Goal: Complete application form

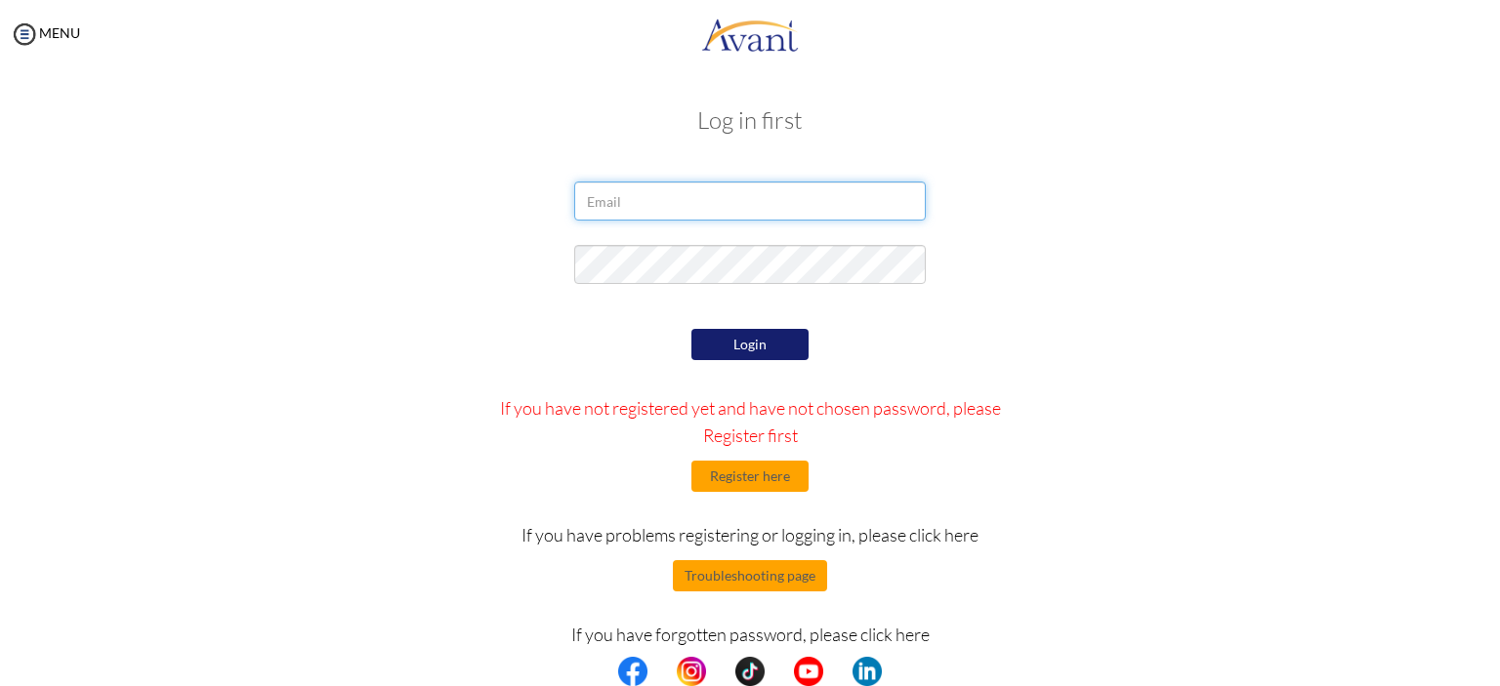
click at [742, 206] on input "email" at bounding box center [749, 201] width 351 height 39
type input "krizziamonique@gmail.com"
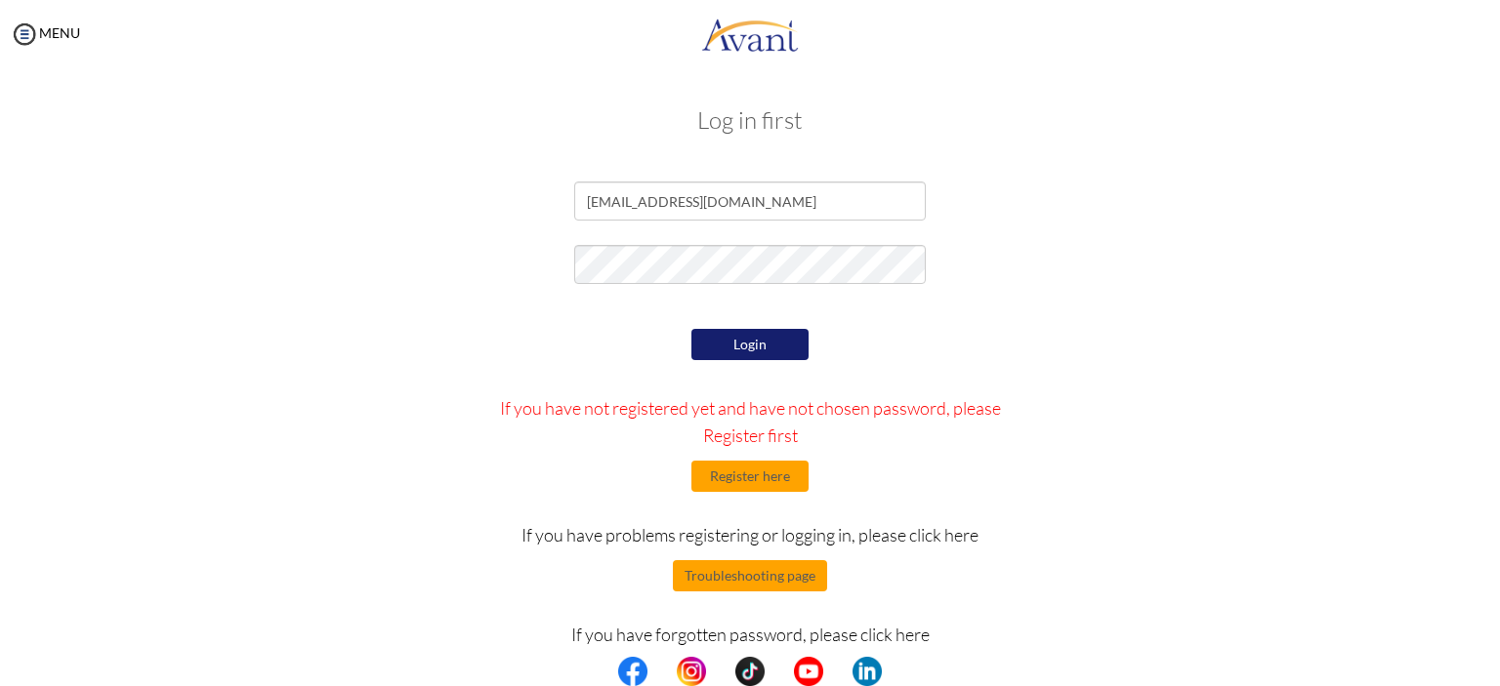
click at [760, 358] on button "Login" at bounding box center [749, 344] width 117 height 31
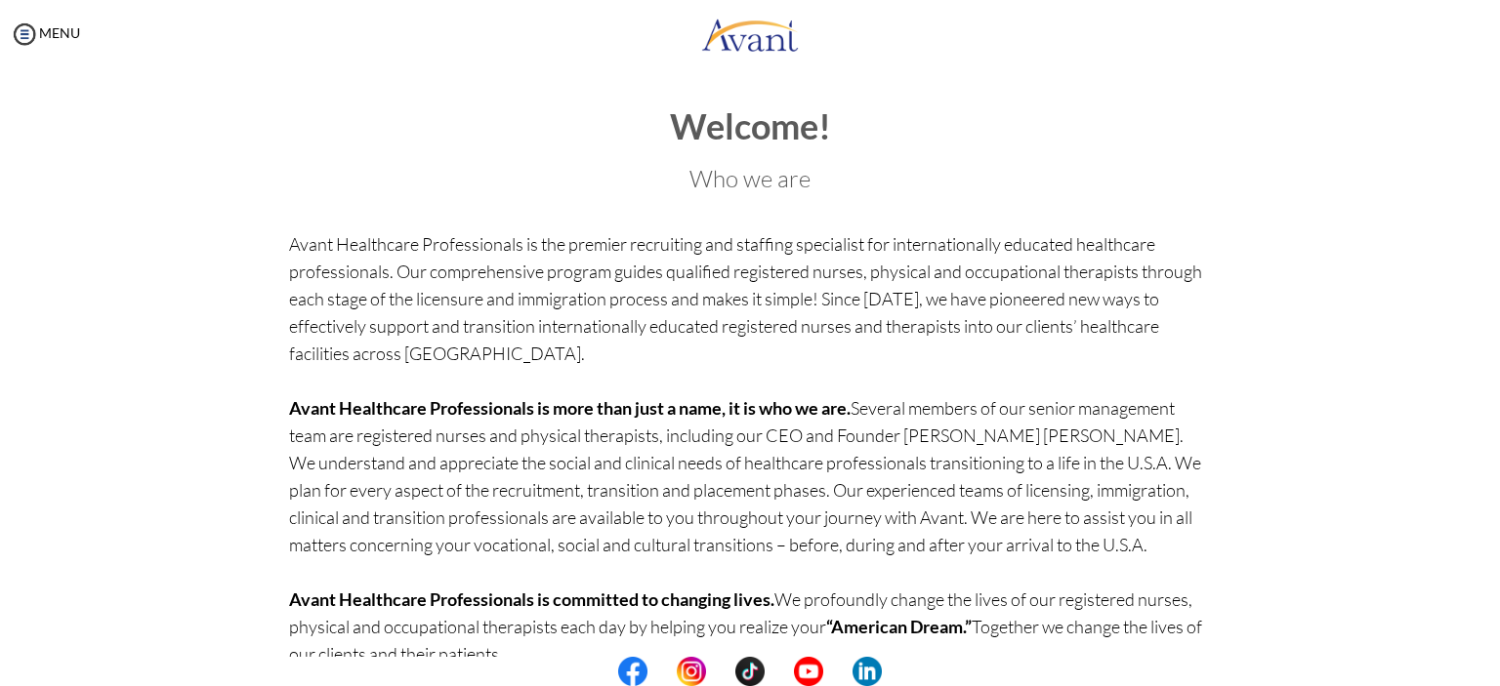
scroll to position [102, 0]
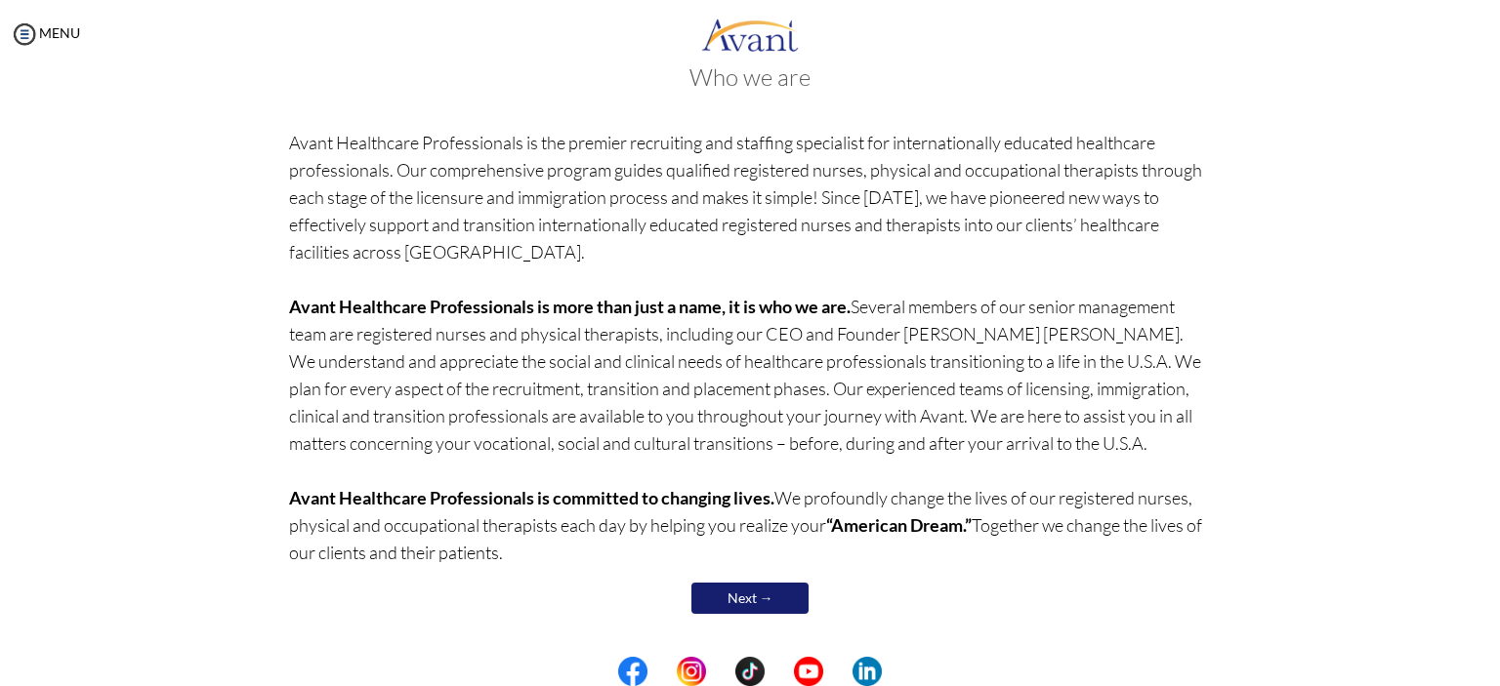
click at [754, 579] on center "Next →" at bounding box center [750, 598] width 923 height 41
click at [747, 604] on link "Next →" at bounding box center [749, 598] width 117 height 31
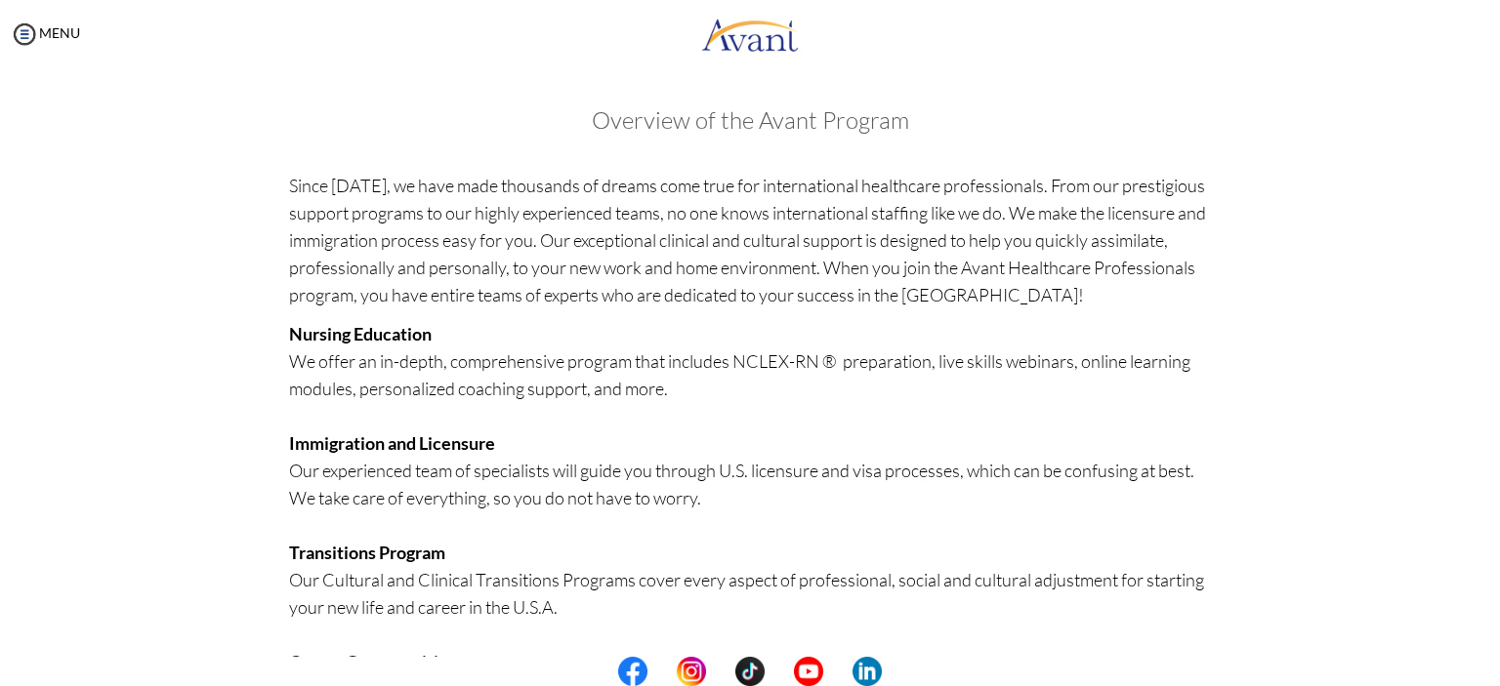
scroll to position [410, 0]
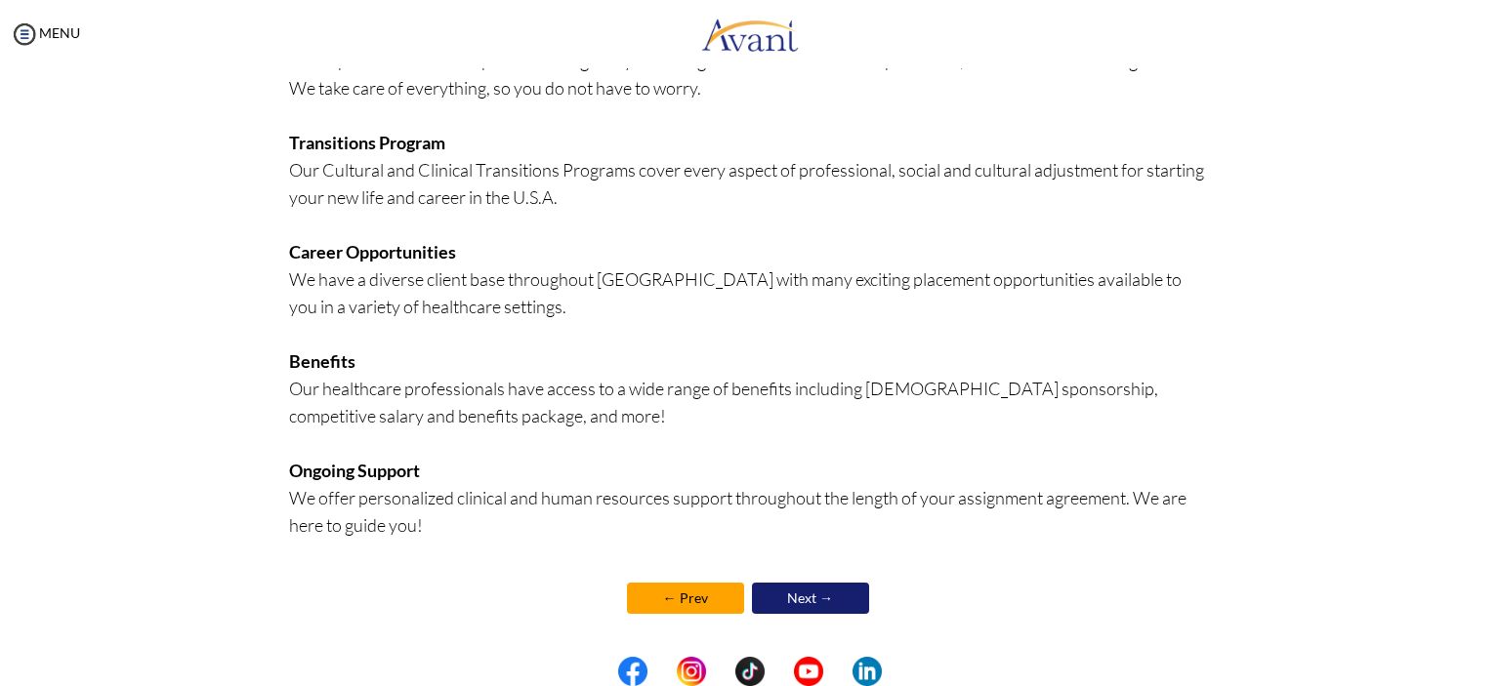
click at [795, 607] on link "Next →" at bounding box center [810, 598] width 117 height 31
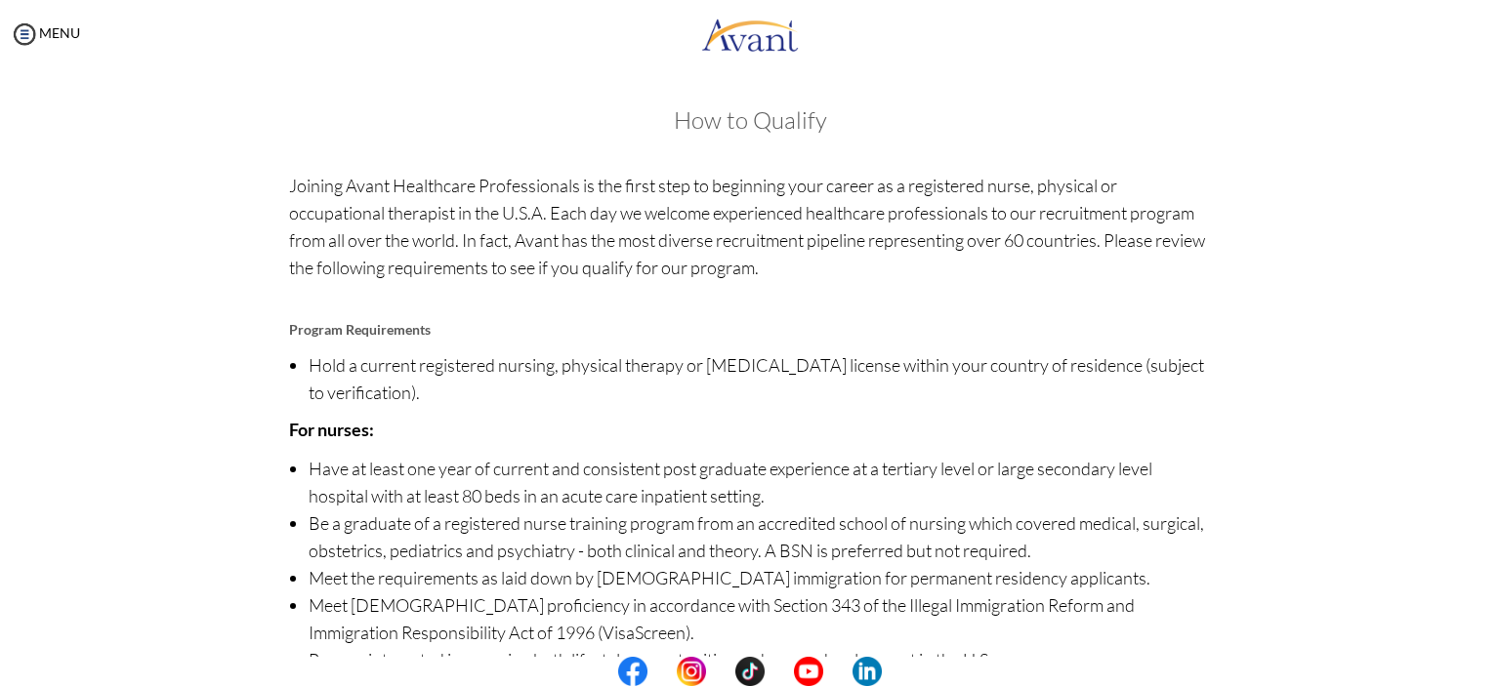
scroll to position [163, 0]
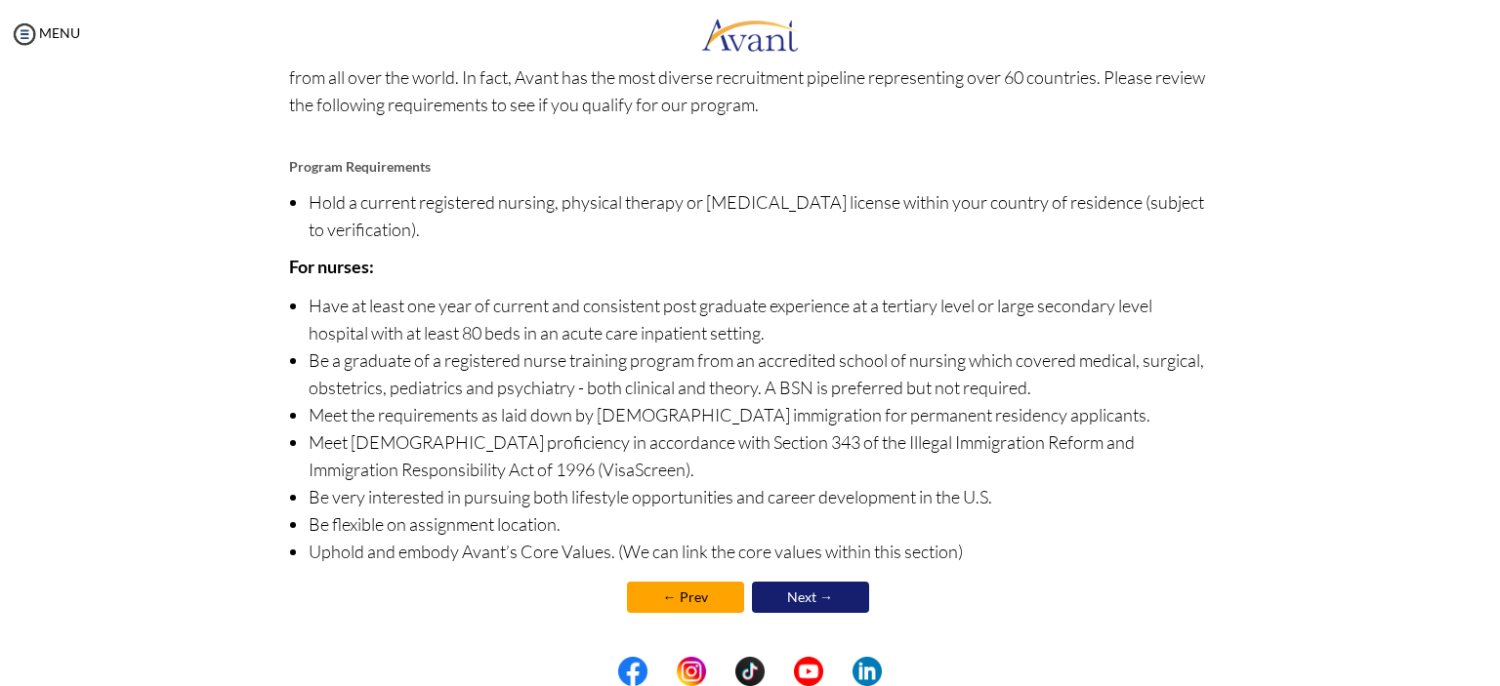
click at [831, 592] on link "Next →" at bounding box center [810, 597] width 117 height 31
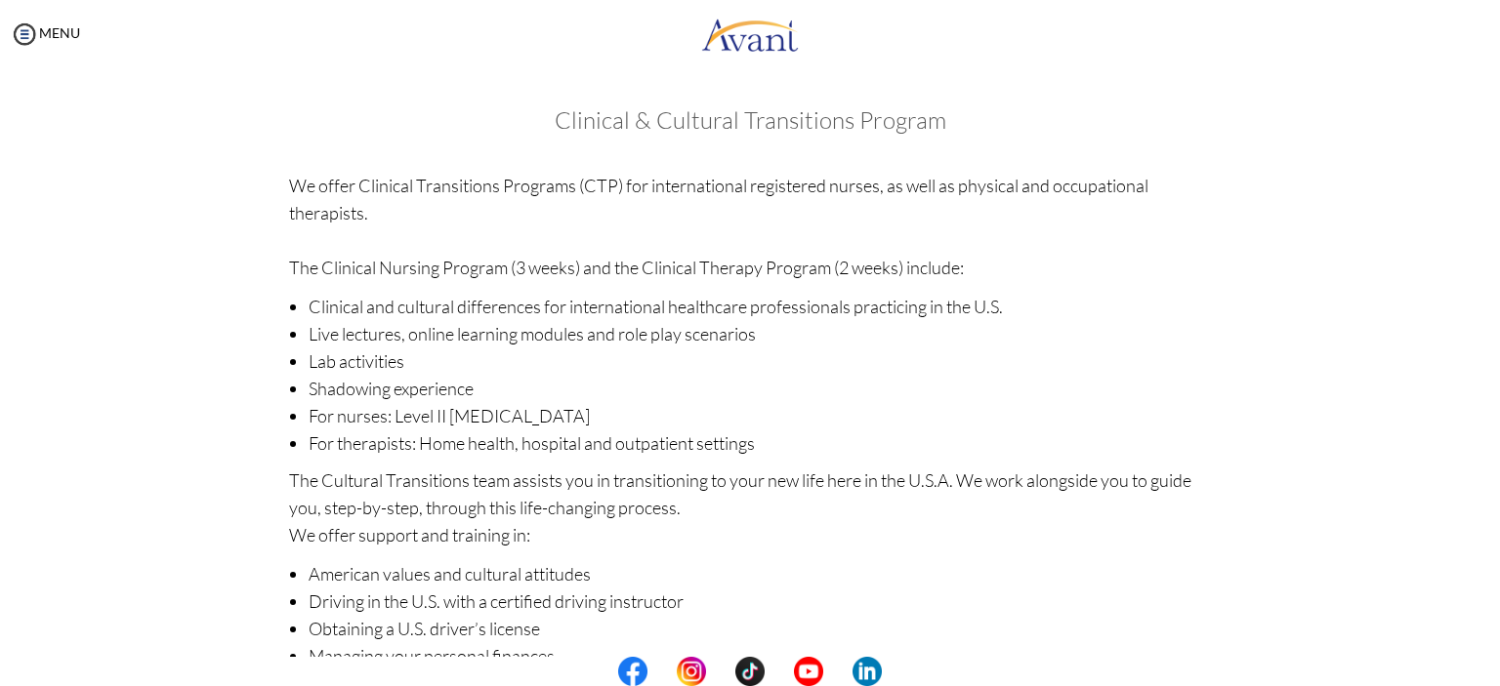
scroll to position [241, 0]
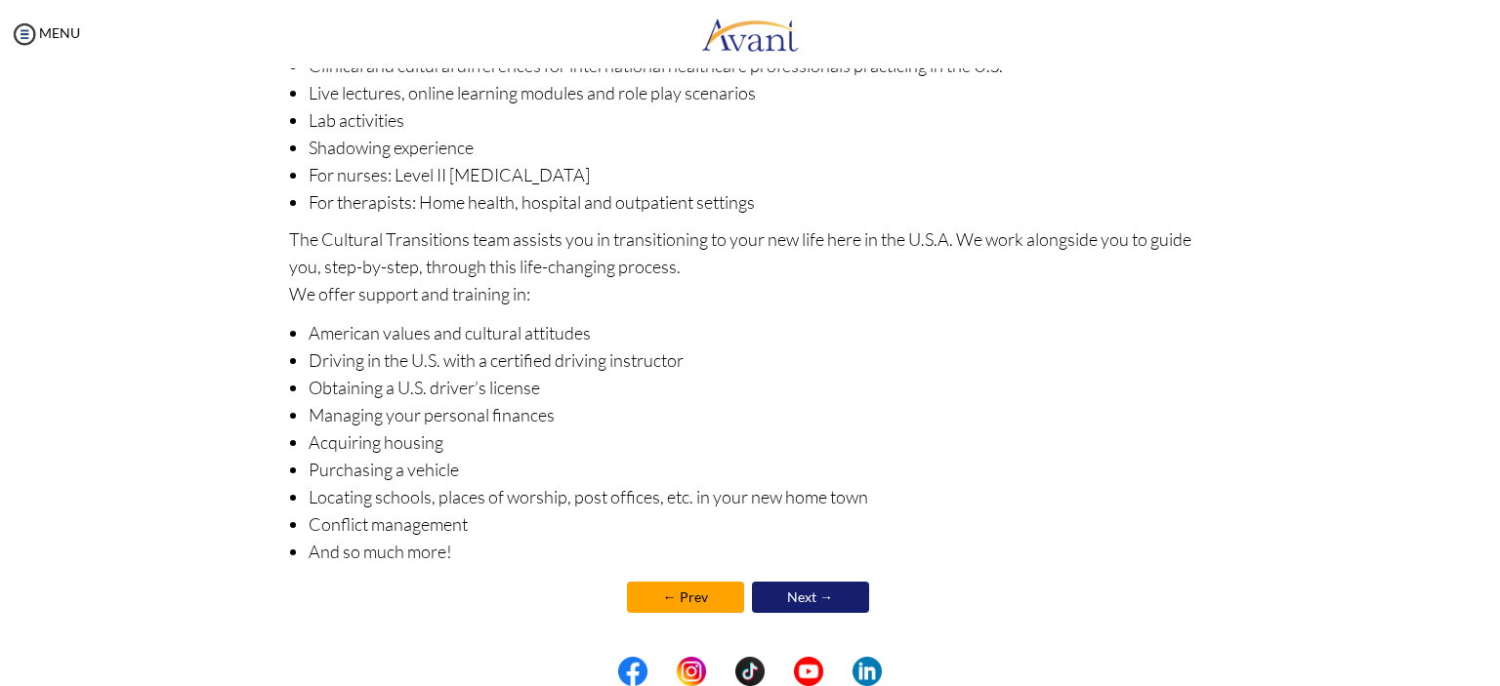
click at [832, 590] on link "Next →" at bounding box center [810, 597] width 117 height 31
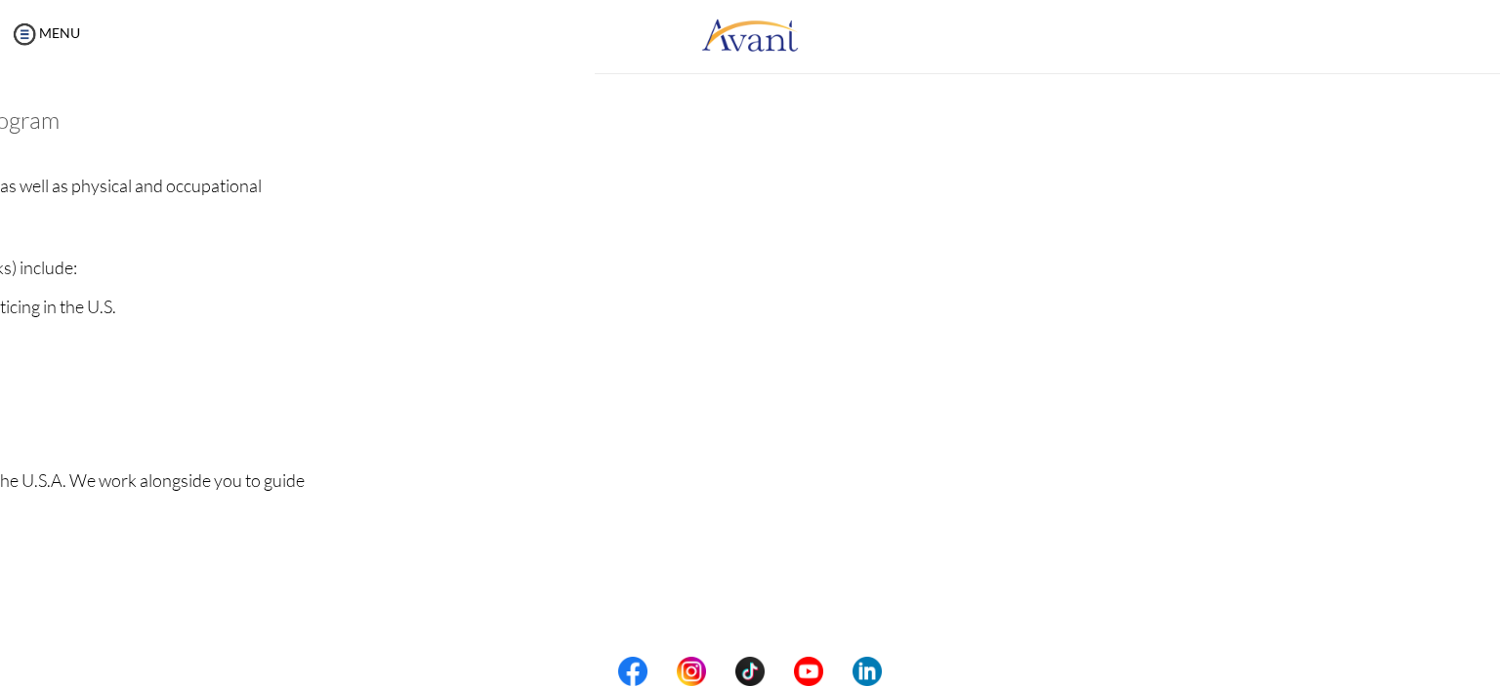
scroll to position [242, 0]
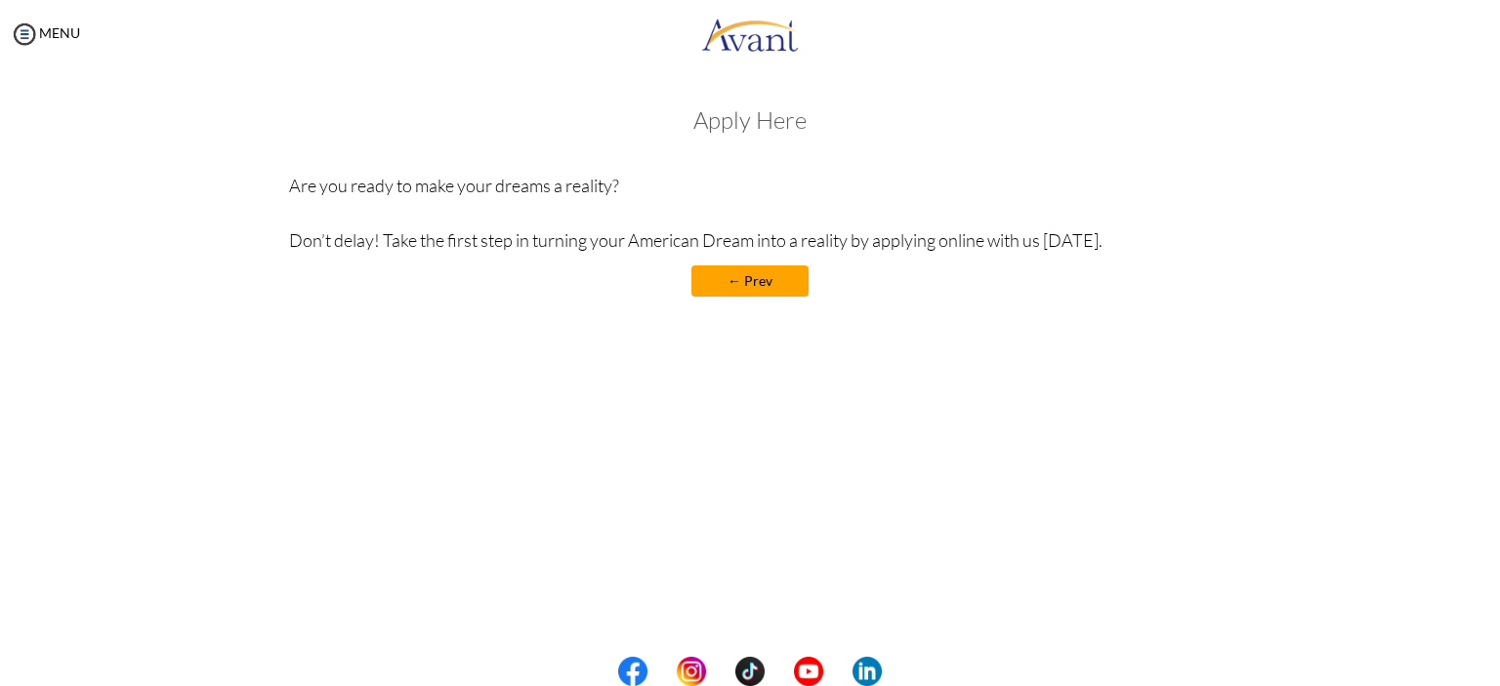
click at [748, 124] on h3 "Apply Here" at bounding box center [750, 119] width 923 height 25
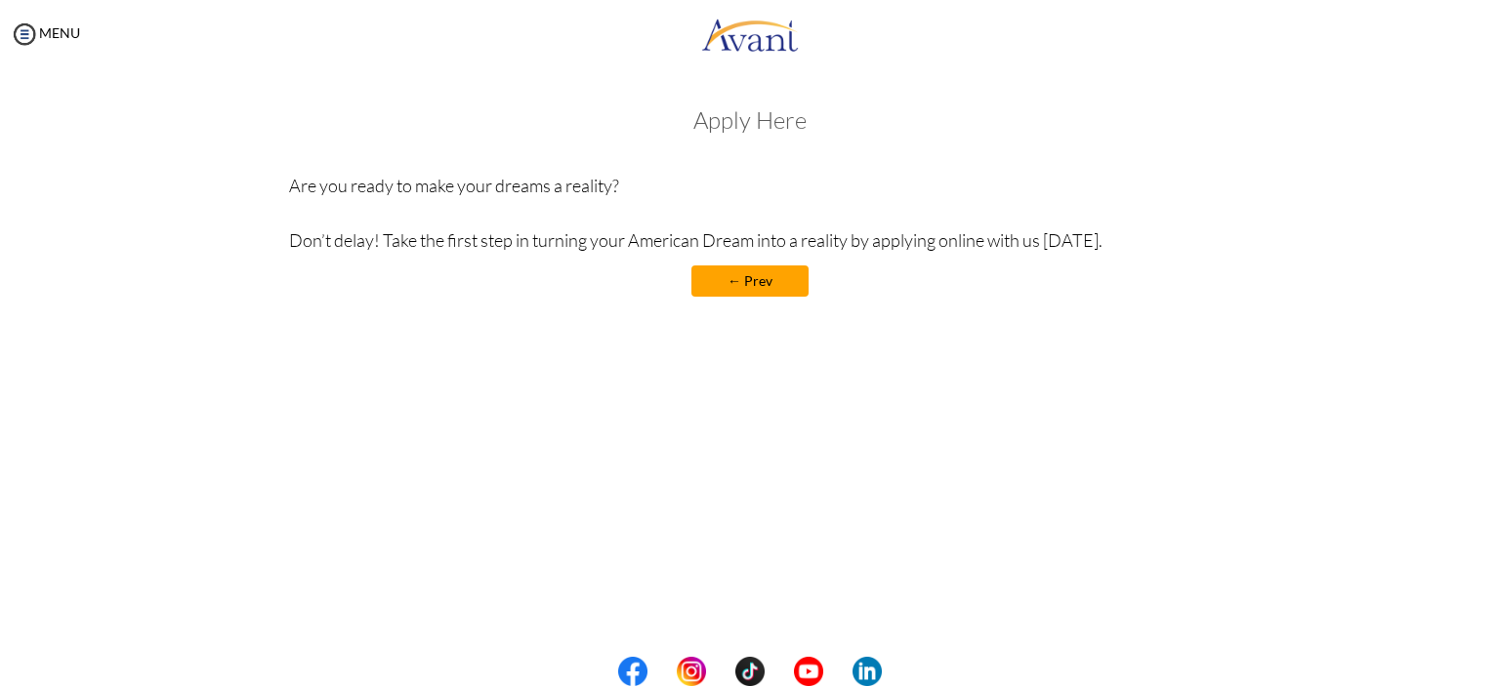
click at [730, 215] on p "Are you ready to make your dreams a reality? Don’t delay! Take the first step i…" at bounding box center [750, 213] width 923 height 82
click at [17, 47] on img at bounding box center [24, 34] width 29 height 29
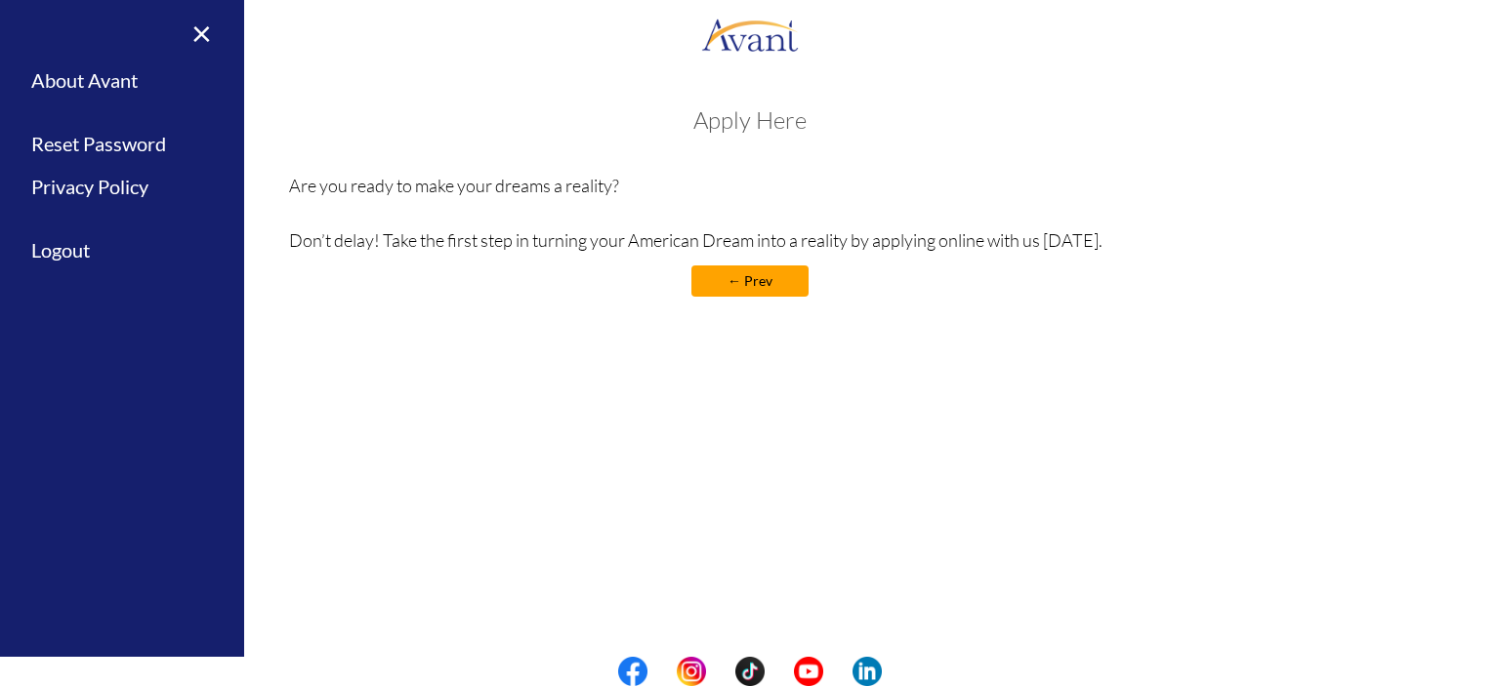
click at [17, 47] on div "× Home Avant Video Library My Process My Resources About Avant Refer a Friend R…" at bounding box center [122, 343] width 244 height 686
